Goal: Transaction & Acquisition: Book appointment/travel/reservation

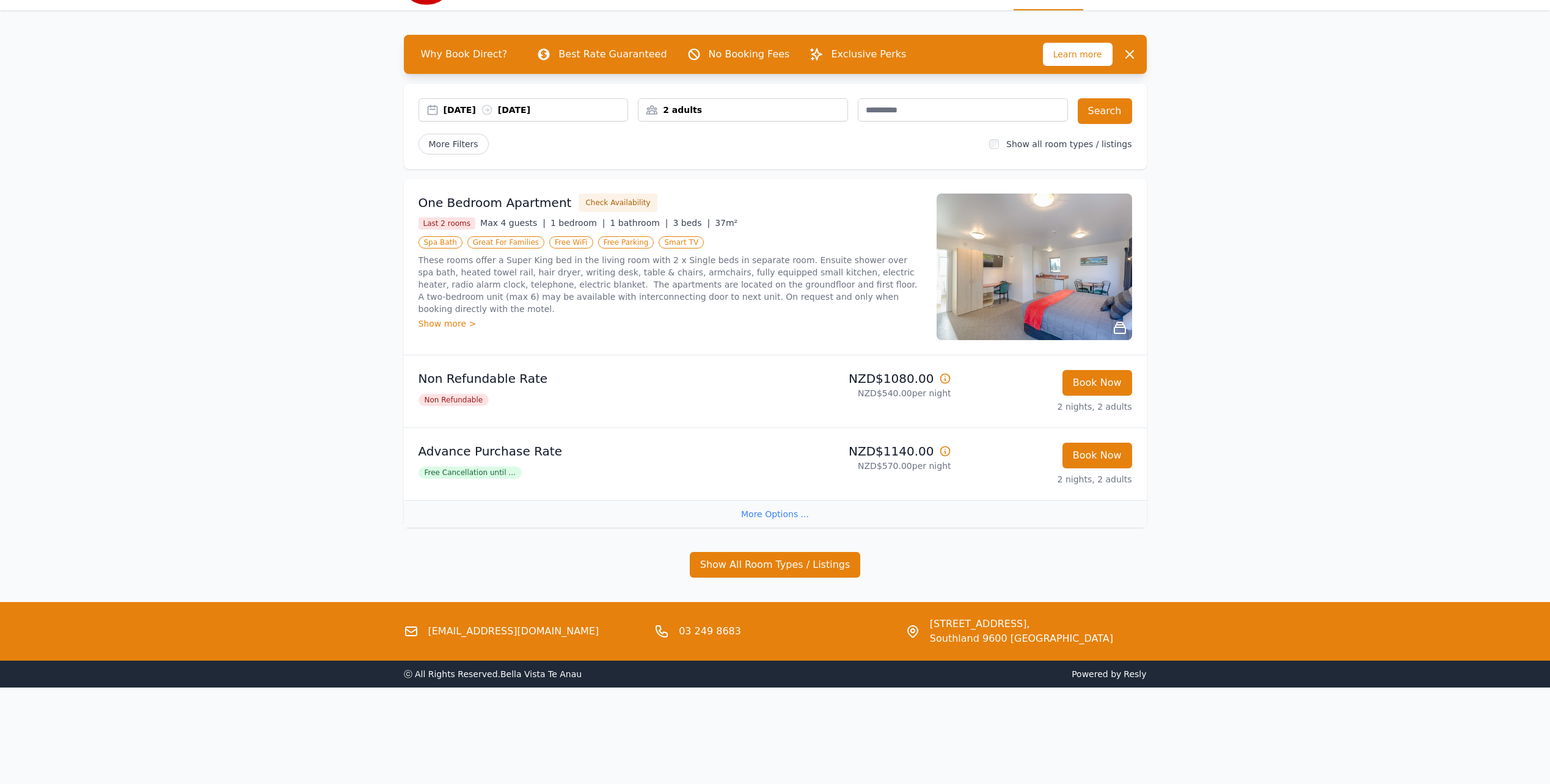
scroll to position [59, 0]
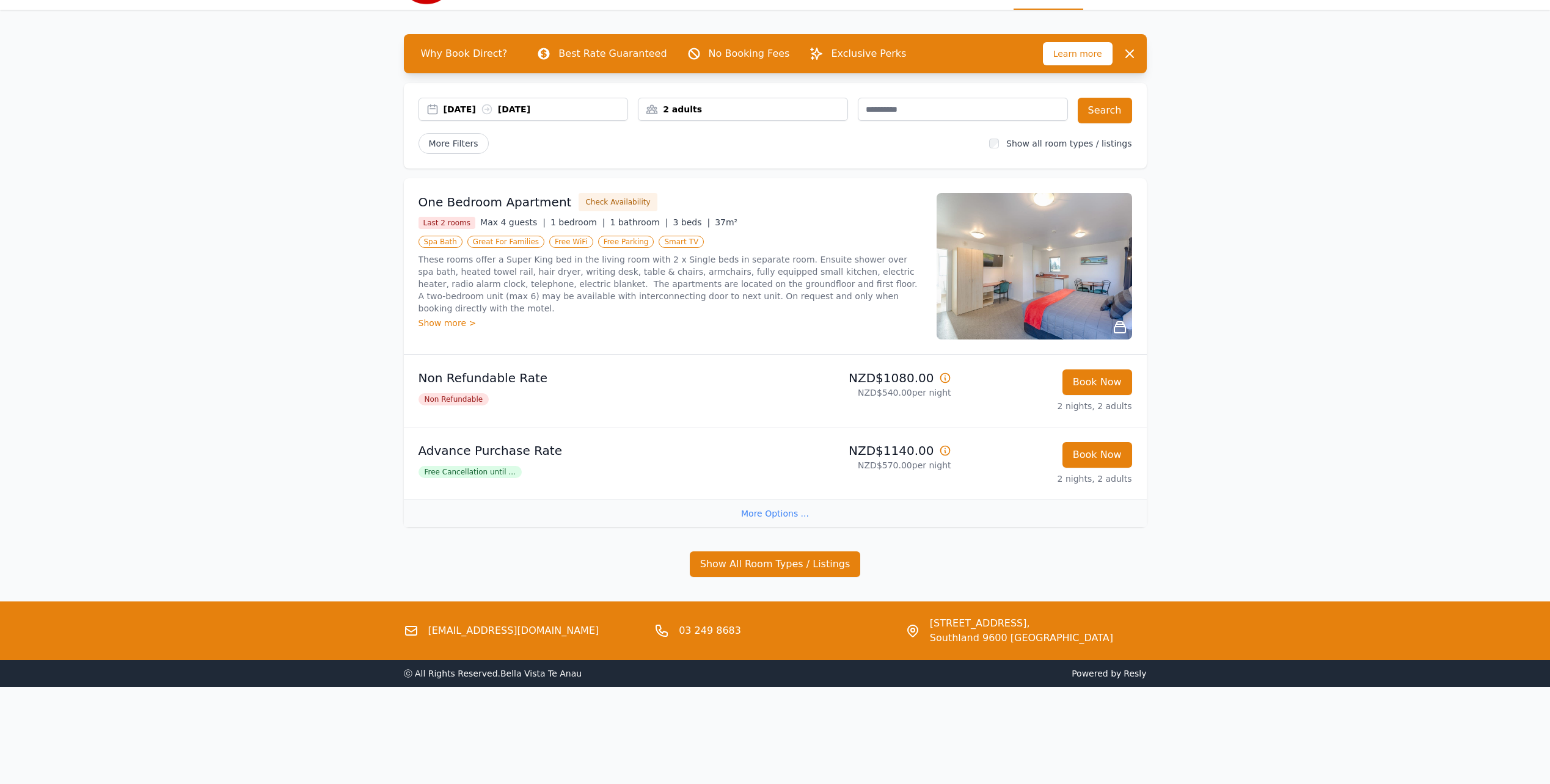
click at [690, 107] on div "2 adults" at bounding box center [743, 109] width 209 height 12
click at [727, 153] on icon at bounding box center [730, 155] width 10 height 10
click at [726, 153] on icon at bounding box center [730, 155] width 10 height 10
click at [1121, 119] on button "Search" at bounding box center [1105, 110] width 54 height 26
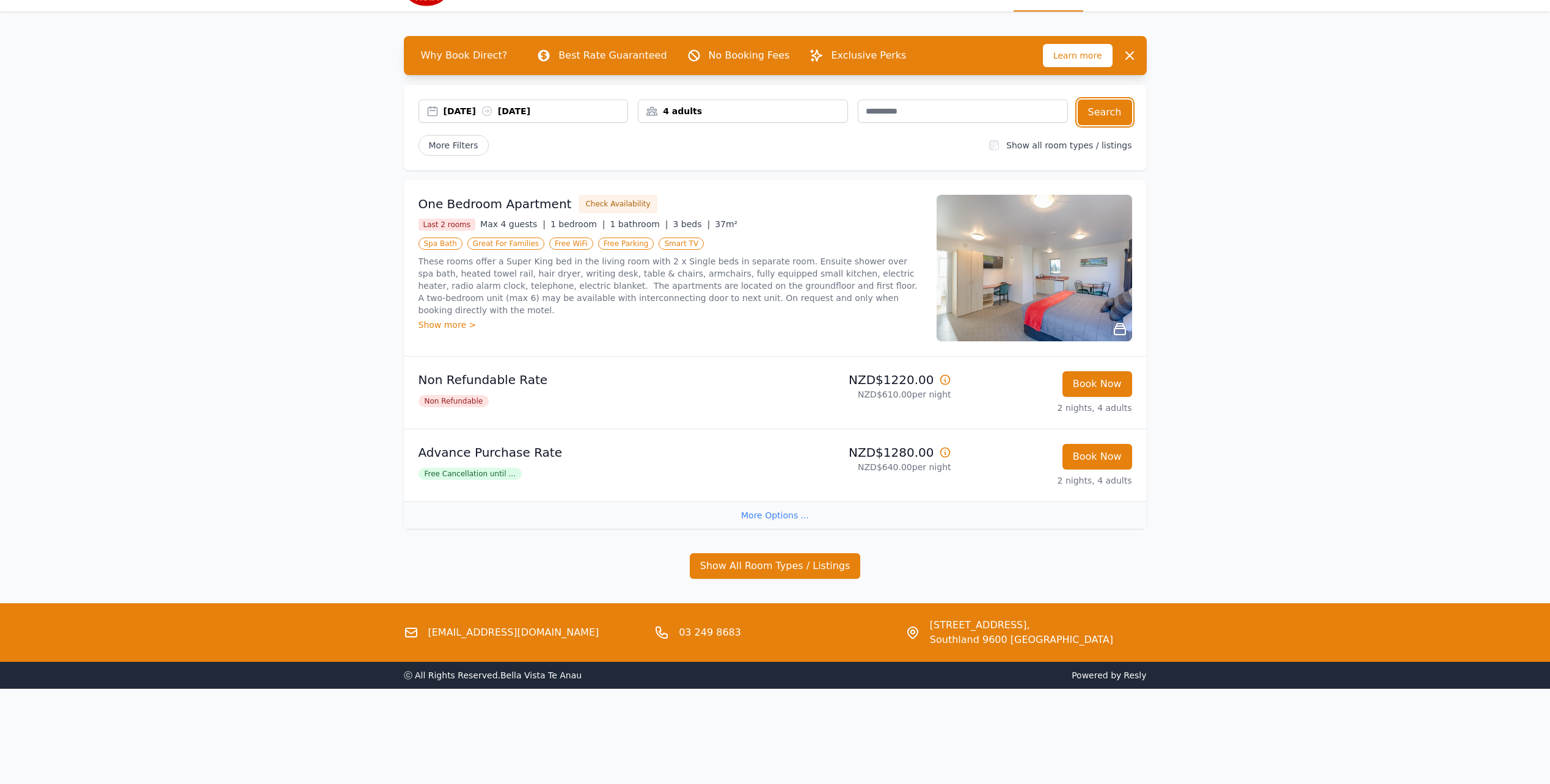
scroll to position [59, 0]
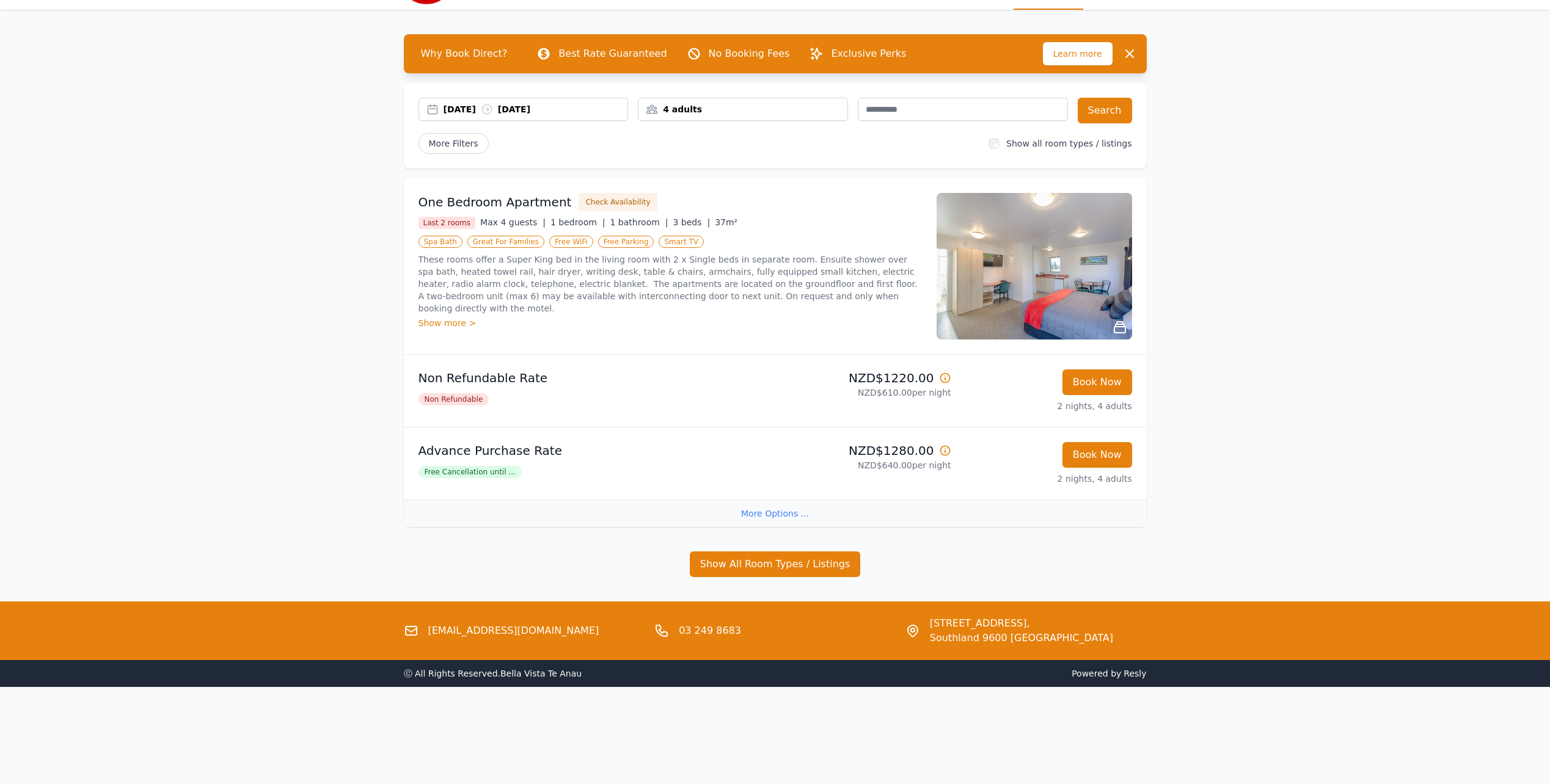
drag, startPoint x: 775, startPoint y: 516, endPoint x: 771, endPoint y: 521, distance: 6.4
click at [772, 521] on div "More Options ..." at bounding box center [775, 513] width 743 height 28
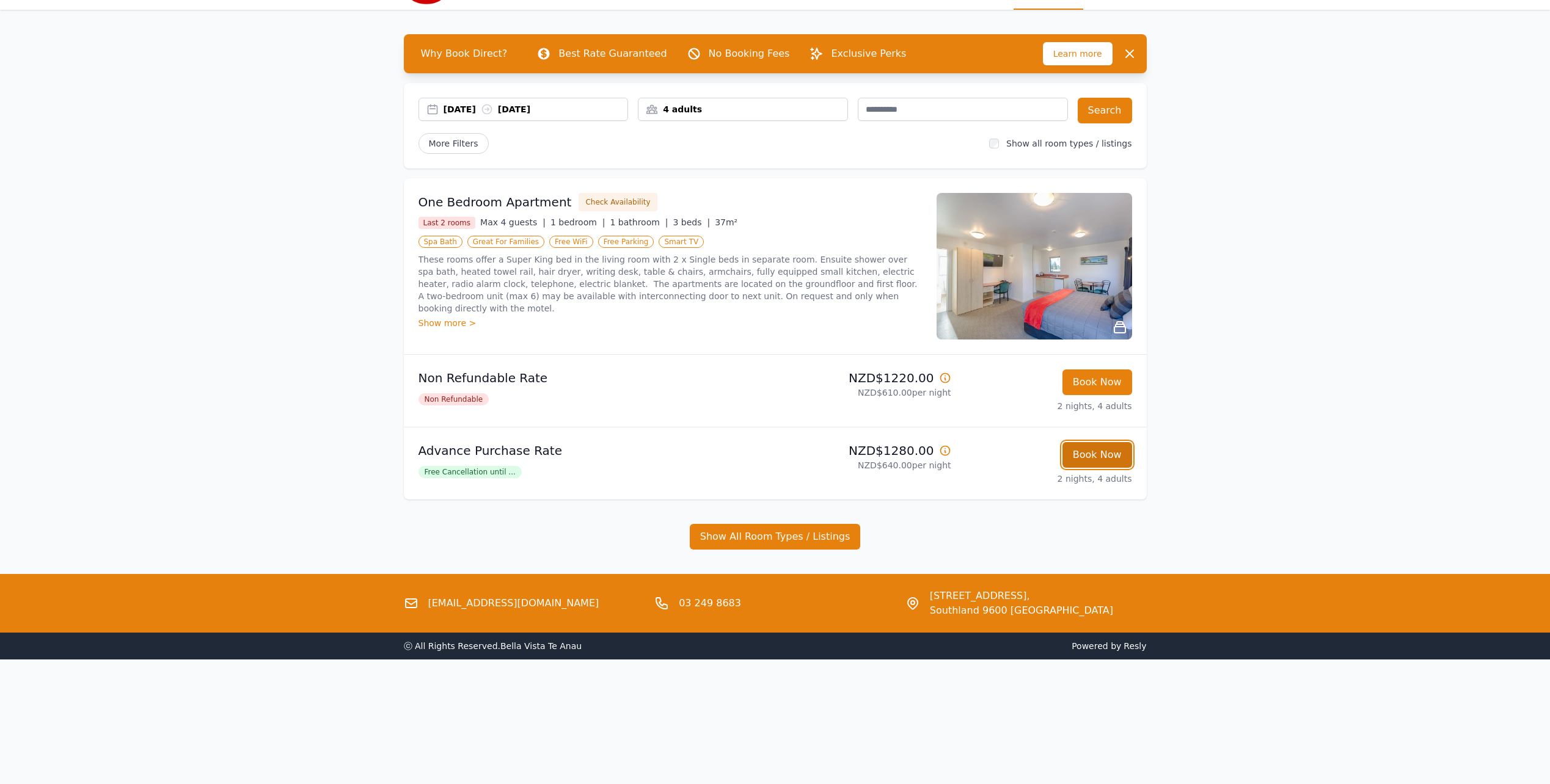
click at [1091, 455] on button "Book Now" at bounding box center [1097, 455] width 69 height 26
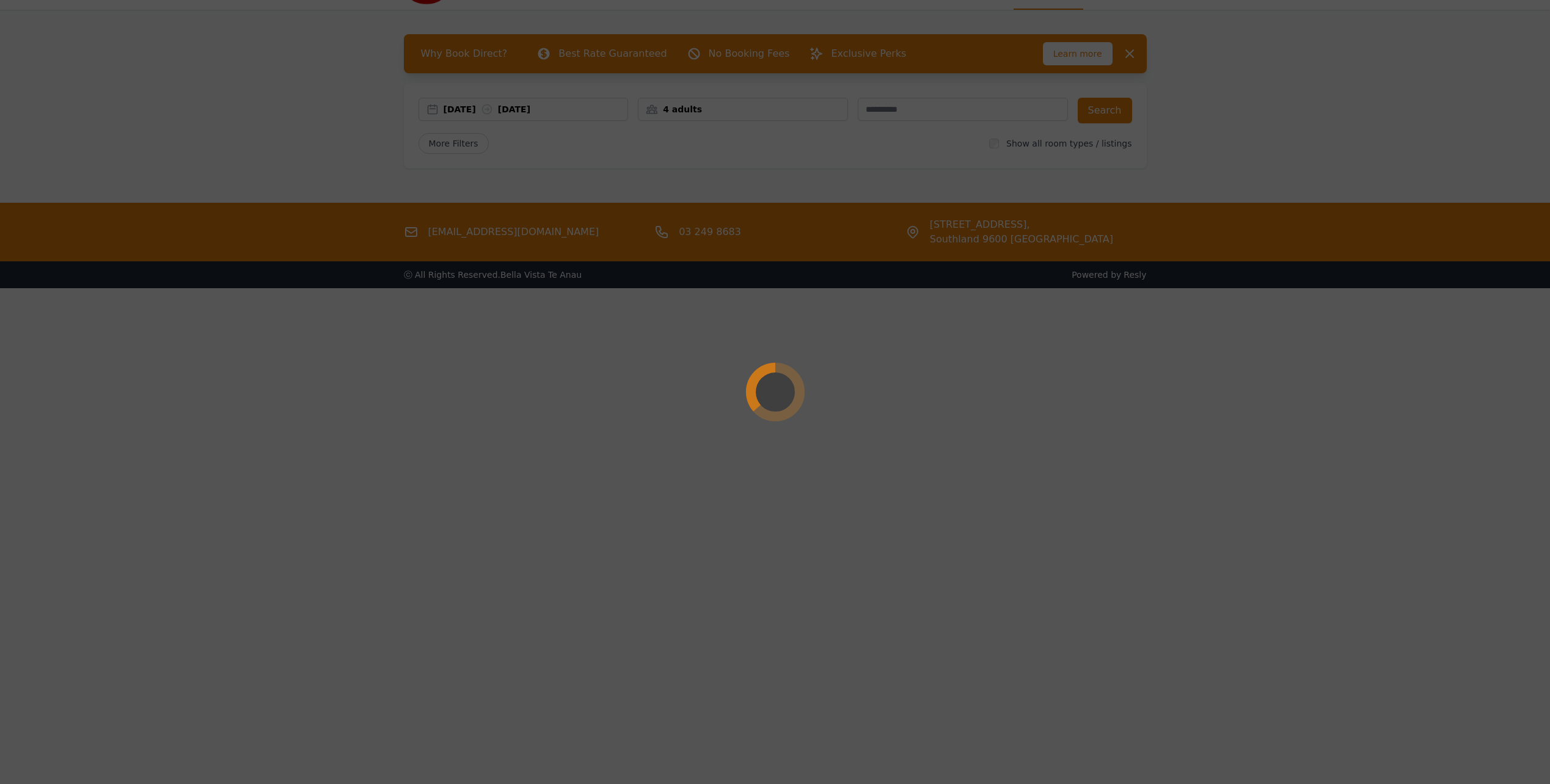
select select "**"
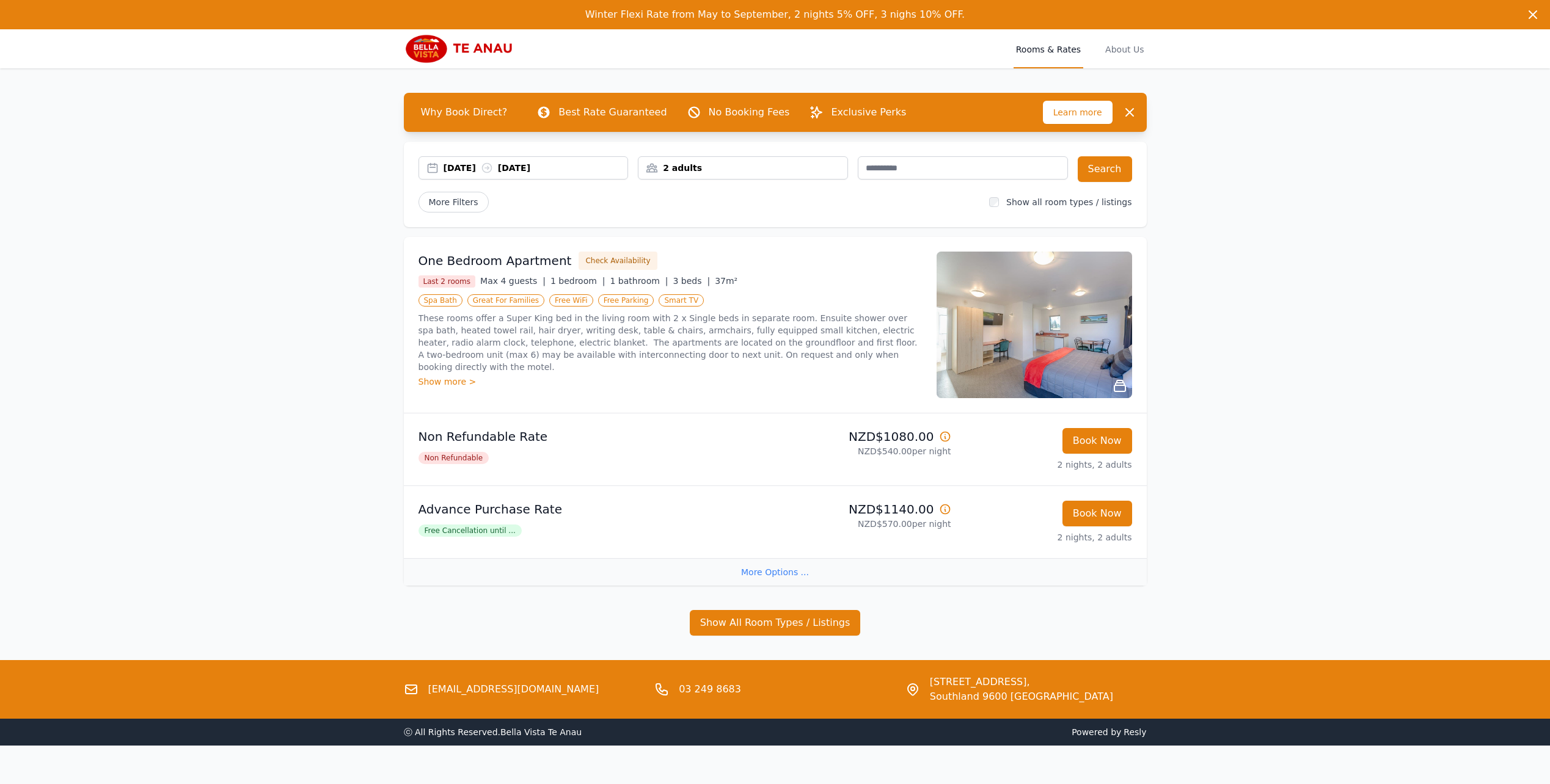
click at [680, 173] on div "2 adults" at bounding box center [743, 168] width 209 height 12
click at [729, 210] on icon at bounding box center [730, 214] width 10 height 10
click at [732, 209] on icon at bounding box center [730, 214] width 10 height 10
click at [467, 204] on span "More Filters" at bounding box center [453, 202] width 70 height 21
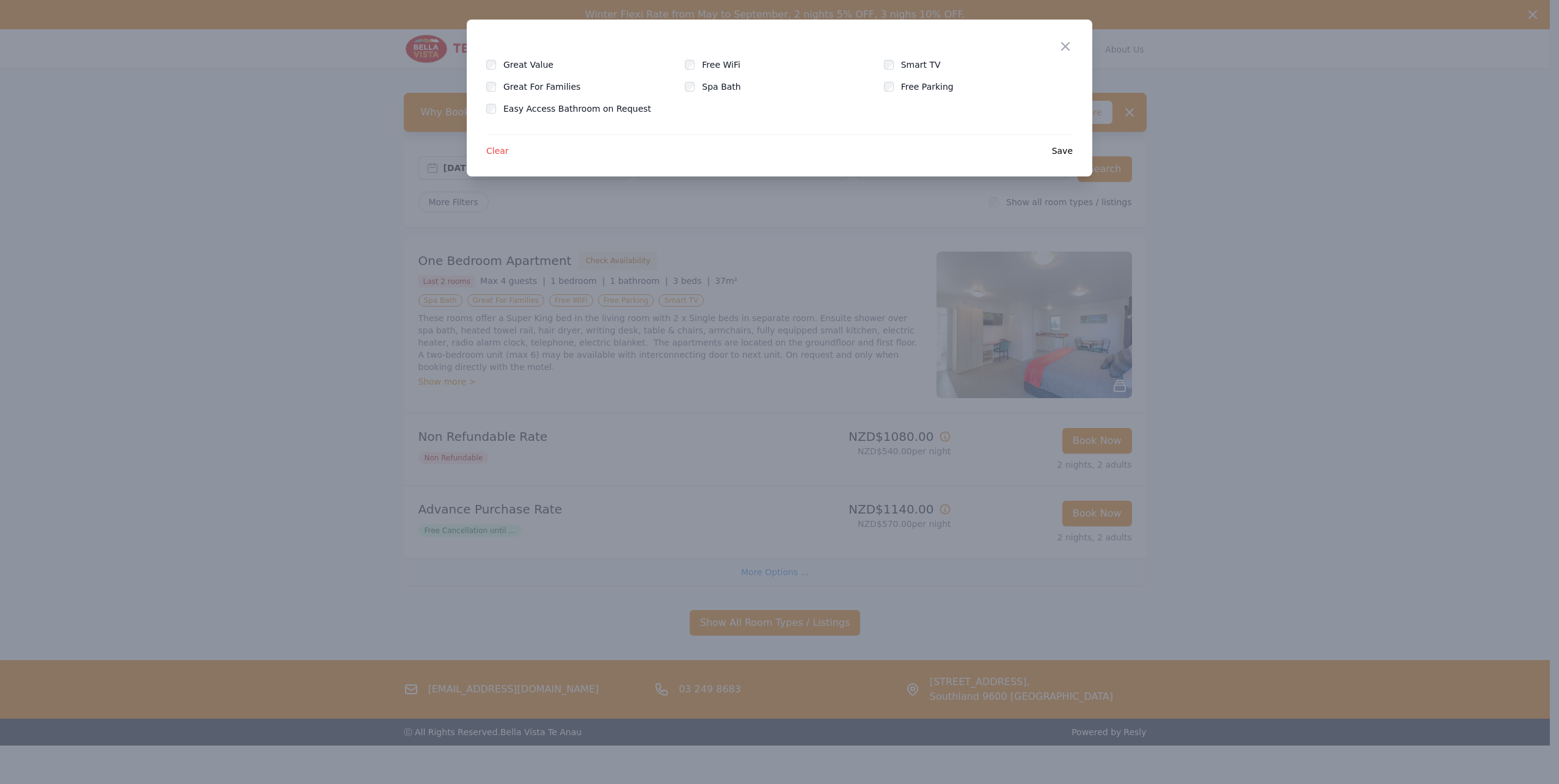
drag, startPoint x: 809, startPoint y: 259, endPoint x: 808, endPoint y: 251, distance: 8.1
click at [809, 258] on div at bounding box center [780, 392] width 1559 height 784
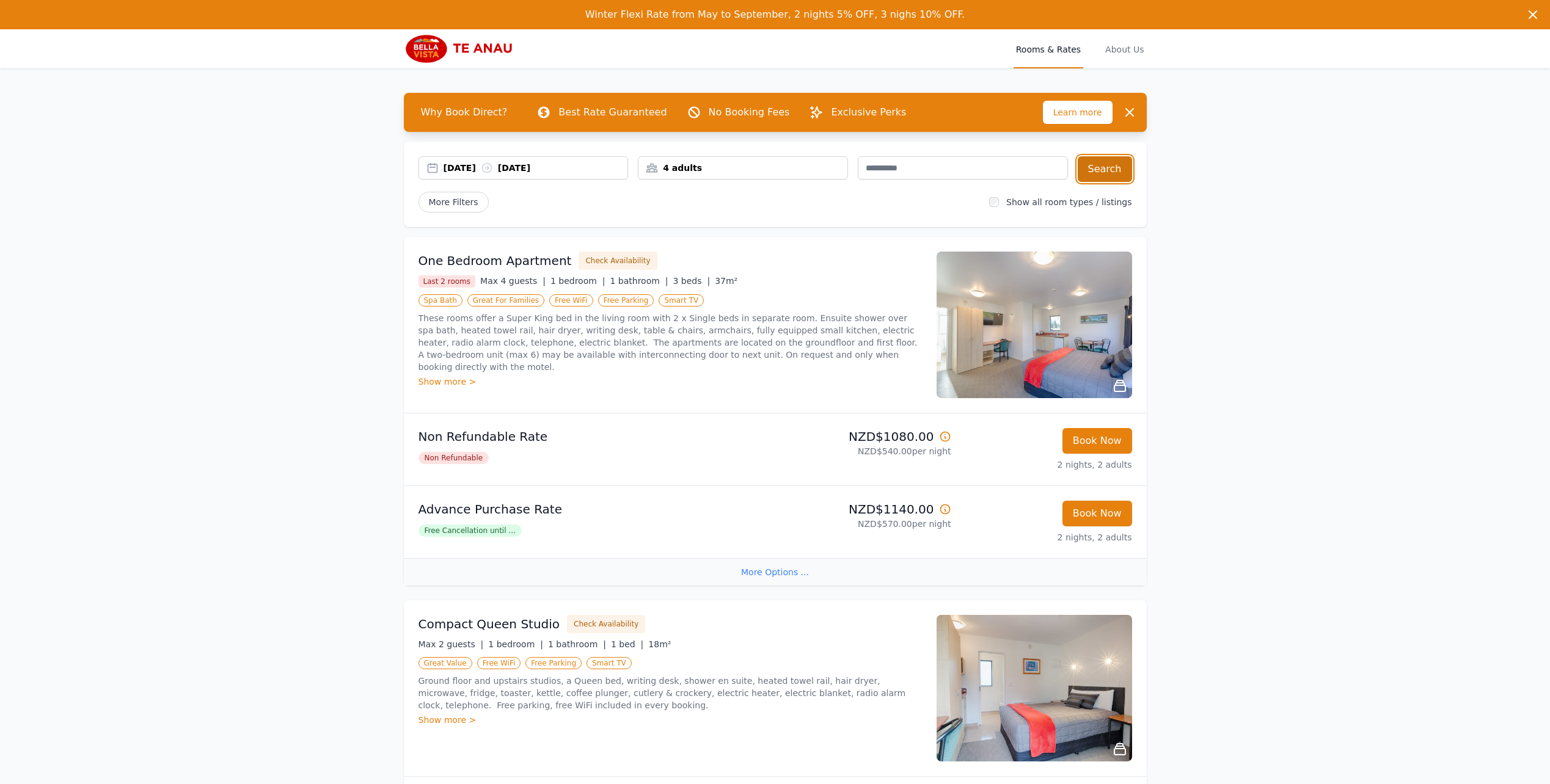
click at [1115, 167] on button "Search" at bounding box center [1105, 169] width 54 height 26
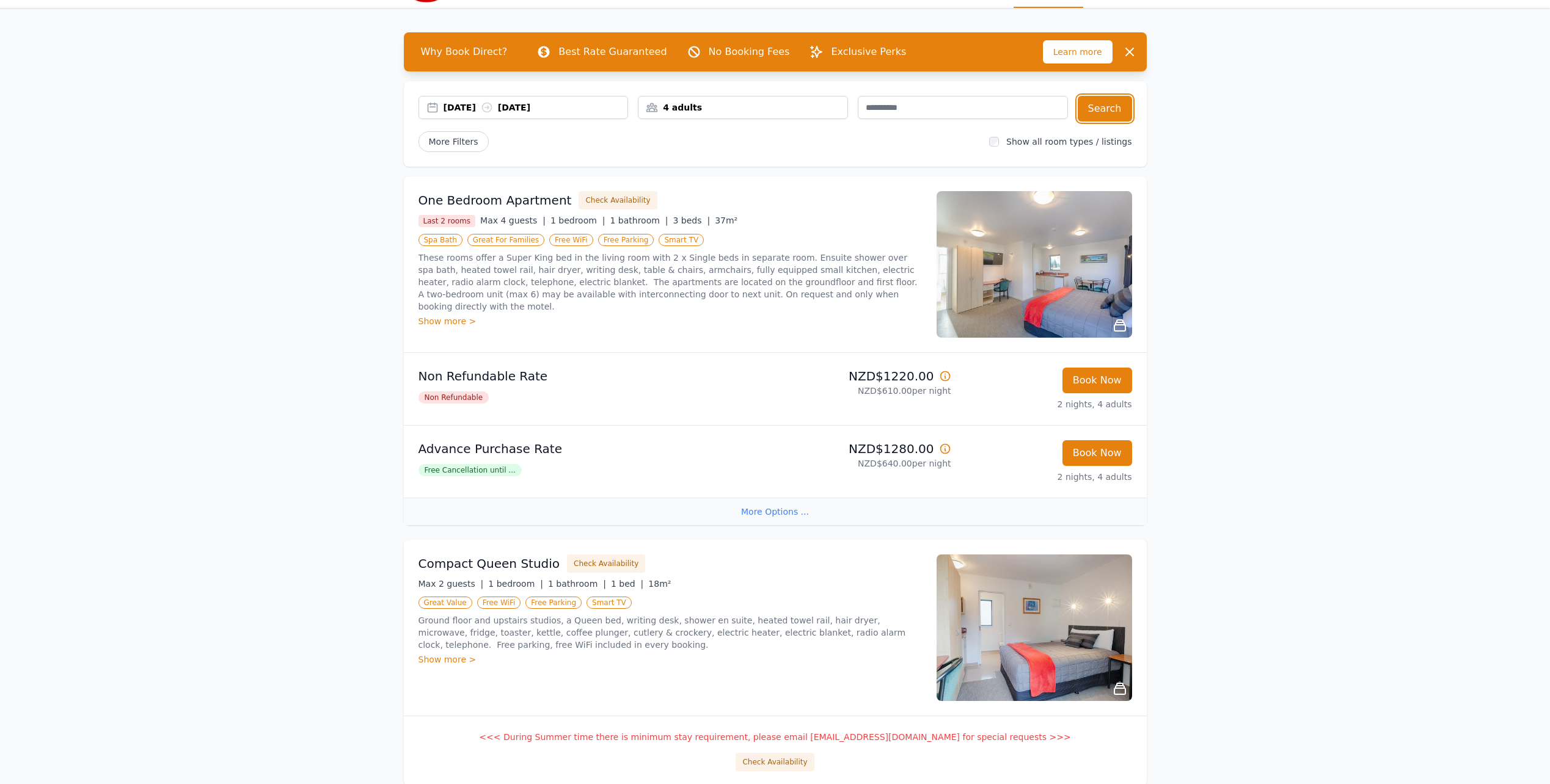
scroll to position [61, 0]
